Goal: Information Seeking & Learning: Learn about a topic

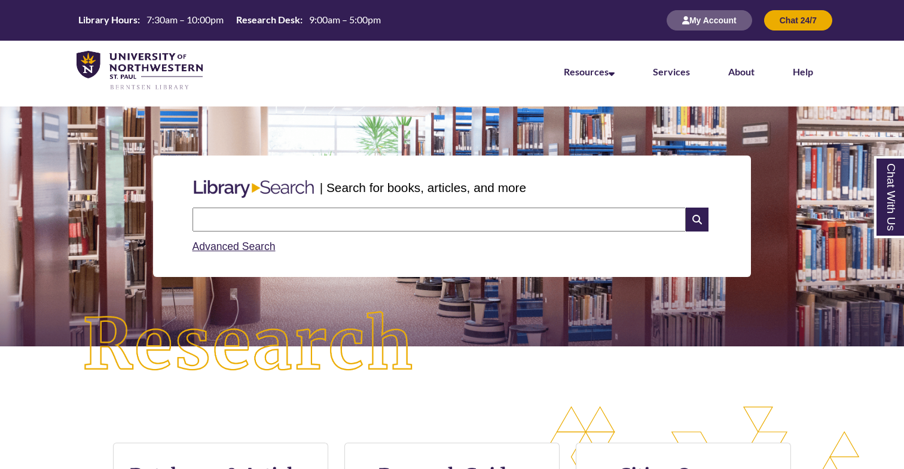
click at [401, 219] on input "text" at bounding box center [438, 219] width 493 height 24
type input "********"
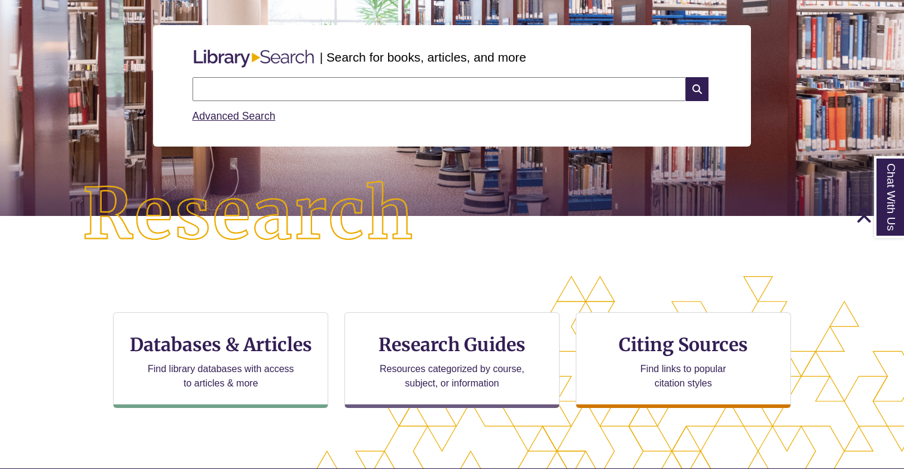
scroll to position [118, 0]
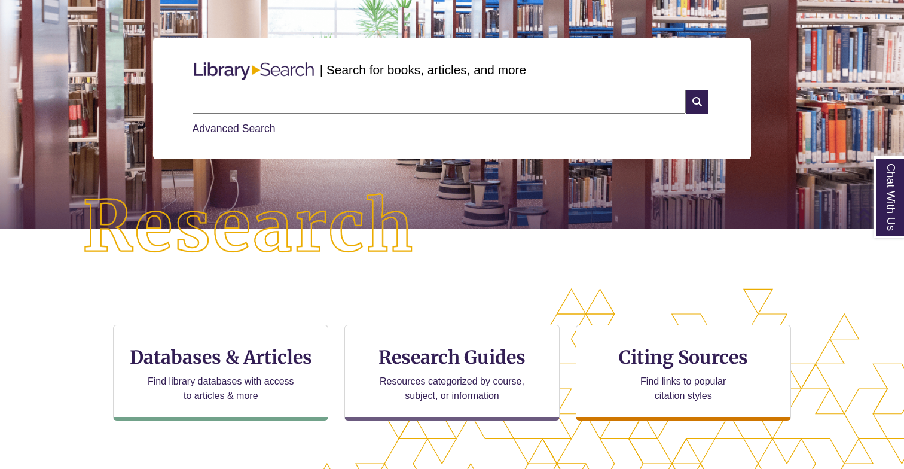
click at [308, 95] on input "text" at bounding box center [438, 102] width 493 height 24
type input "********"
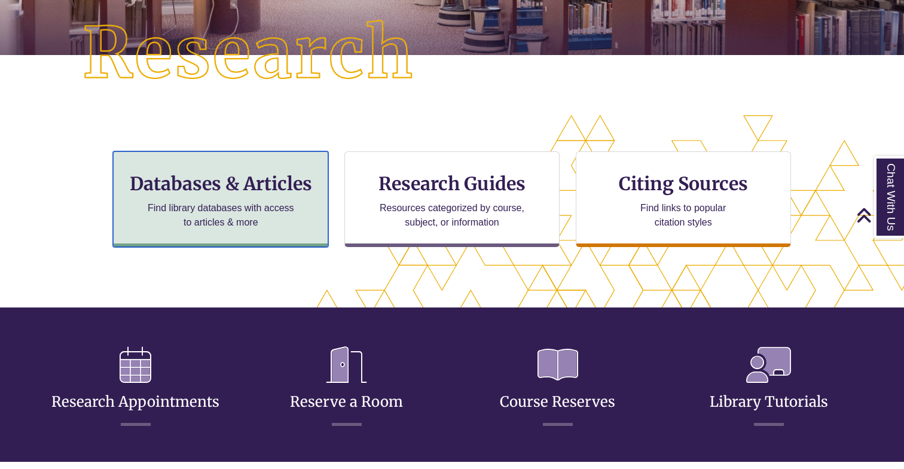
click at [270, 181] on h3 "Databases & Articles" at bounding box center [220, 183] width 195 height 23
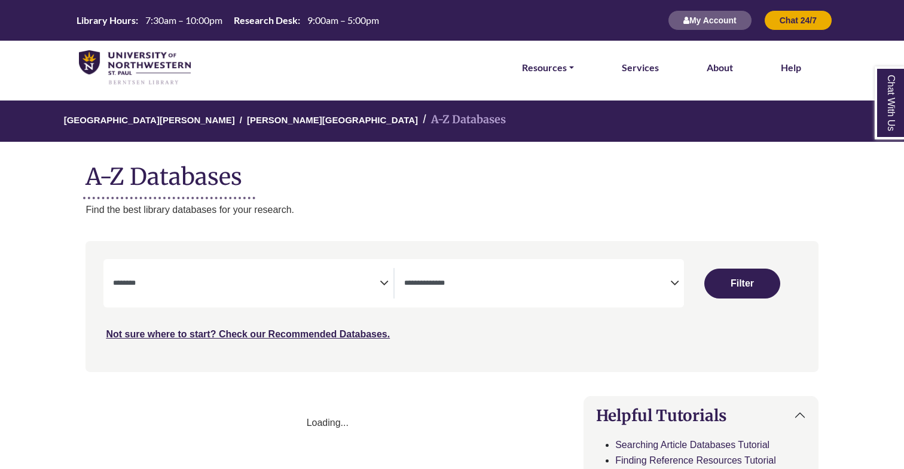
select select "Database Subject Filter"
select select "Database Types Filter"
select select "Database Subject Filter"
select select "Database Types Filter"
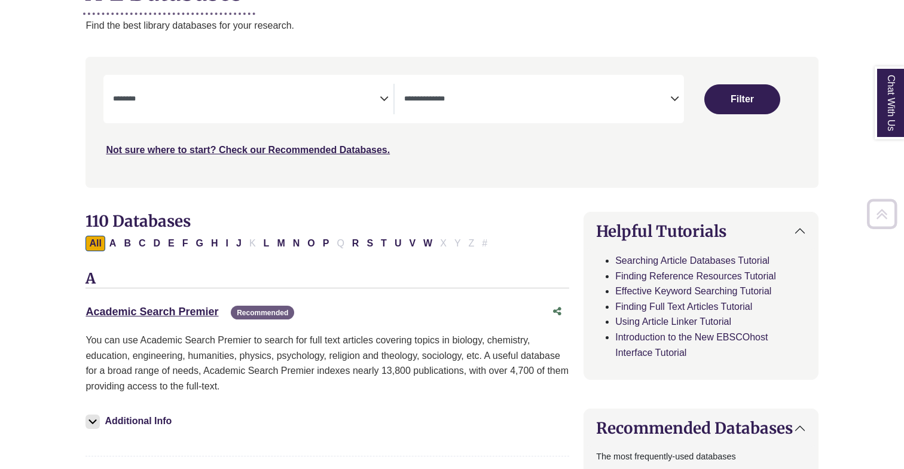
scroll to position [183, 0]
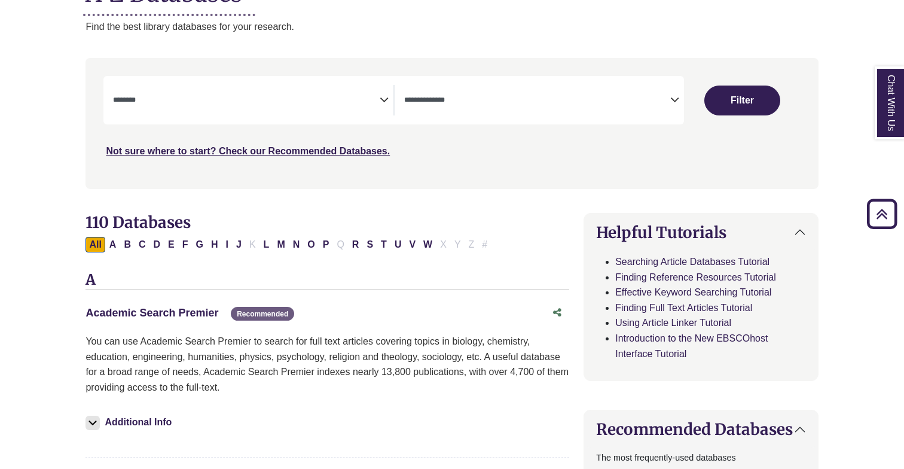
click at [187, 316] on link "Academic Search Premier This link opens in a new window" at bounding box center [151, 313] width 133 height 12
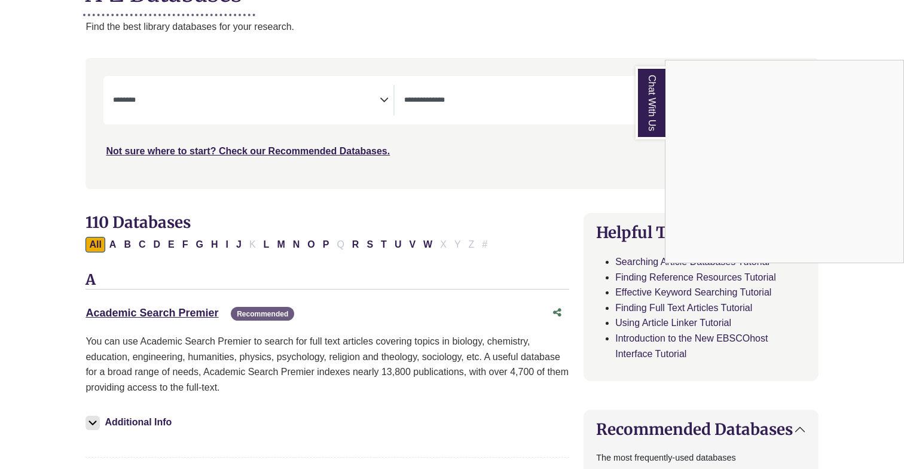
click at [647, 95] on link "Chat With Us" at bounding box center [650, 102] width 30 height 73
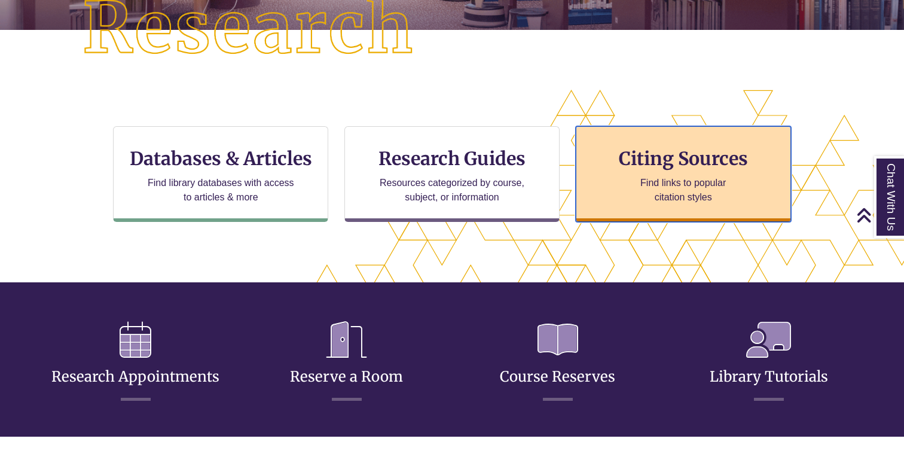
click at [695, 188] on p "Find links to popular citation styles" at bounding box center [683, 190] width 117 height 29
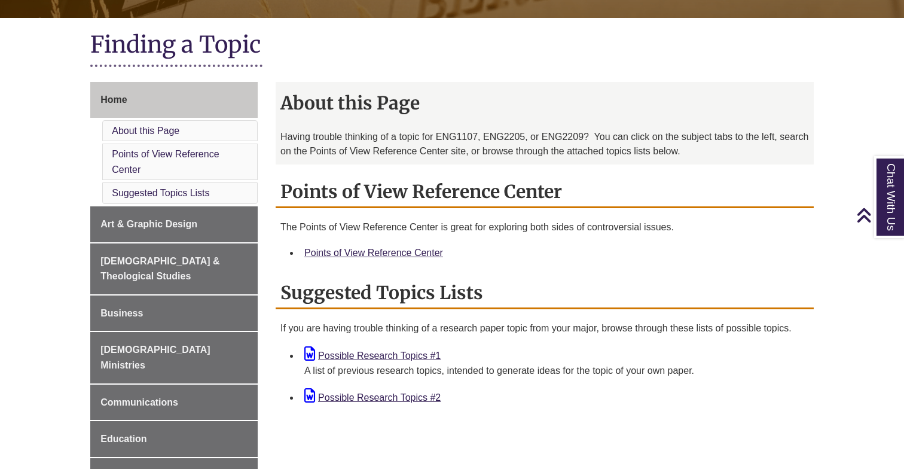
scroll to position [256, 0]
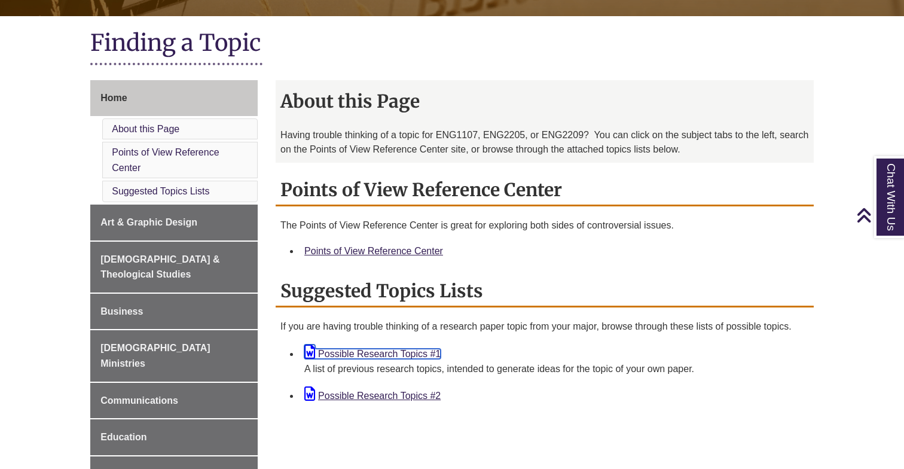
click at [398, 353] on link "Possible Research Topics #1" at bounding box center [372, 354] width 136 height 10
click at [368, 394] on link "Possible Research Topics #2" at bounding box center [372, 395] width 136 height 10
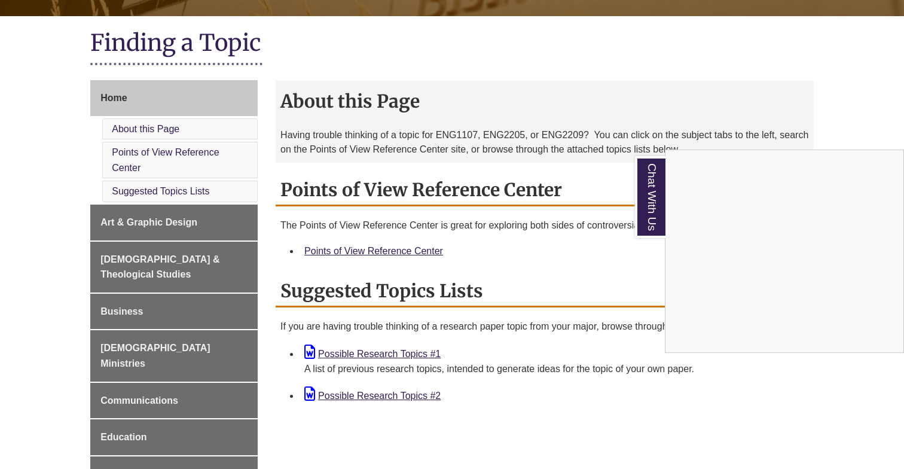
click at [414, 253] on div "Chat With Us" at bounding box center [452, 234] width 904 height 469
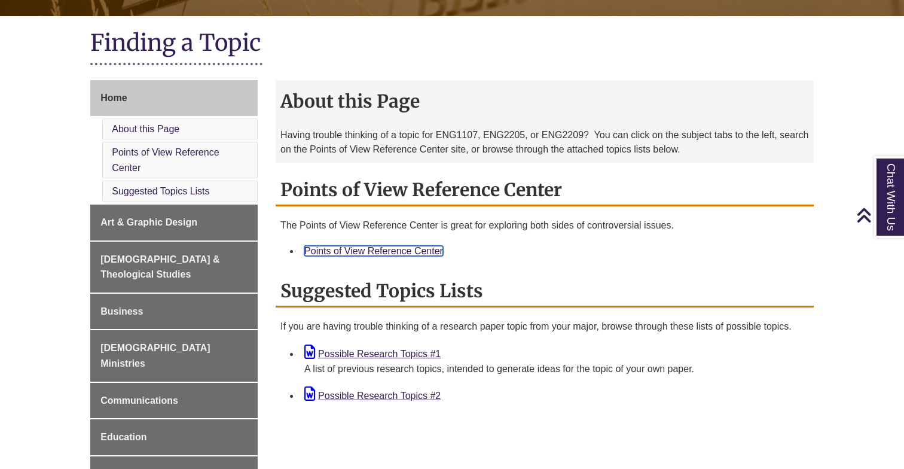
click at [415, 255] on link "Points of View Reference Center" at bounding box center [373, 251] width 139 height 10
